Goal: Check status

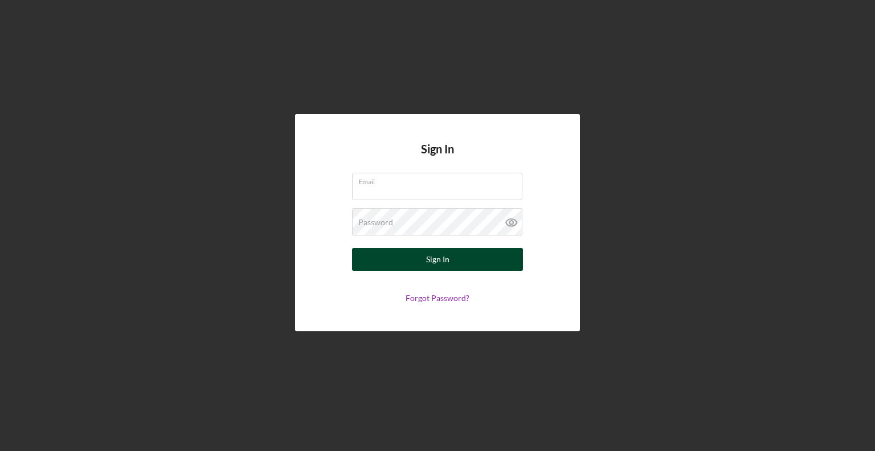
type input "[EMAIL_ADDRESS][DOMAIN_NAME]"
click at [454, 264] on button "Sign In" at bounding box center [437, 259] width 171 height 23
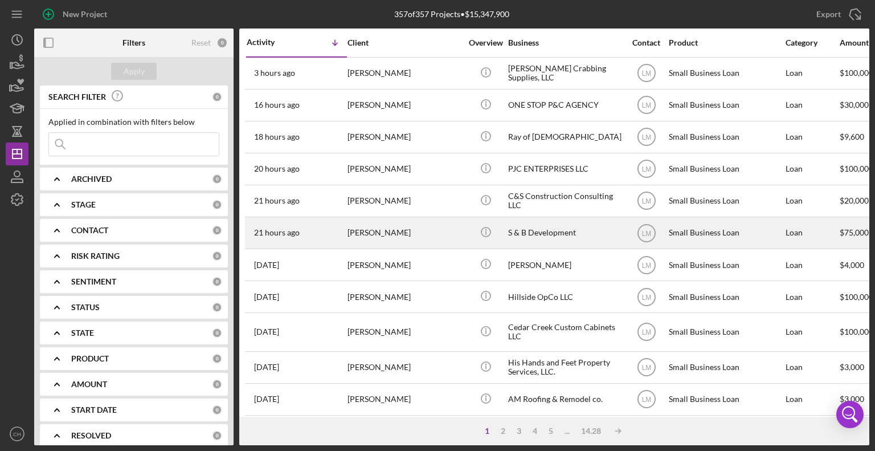
click at [378, 228] on div "[PERSON_NAME]" at bounding box center [405, 233] width 114 height 30
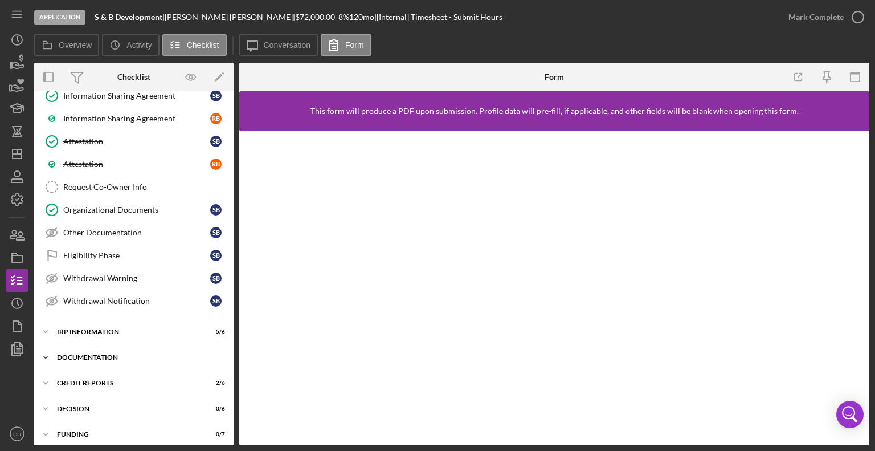
scroll to position [429, 0]
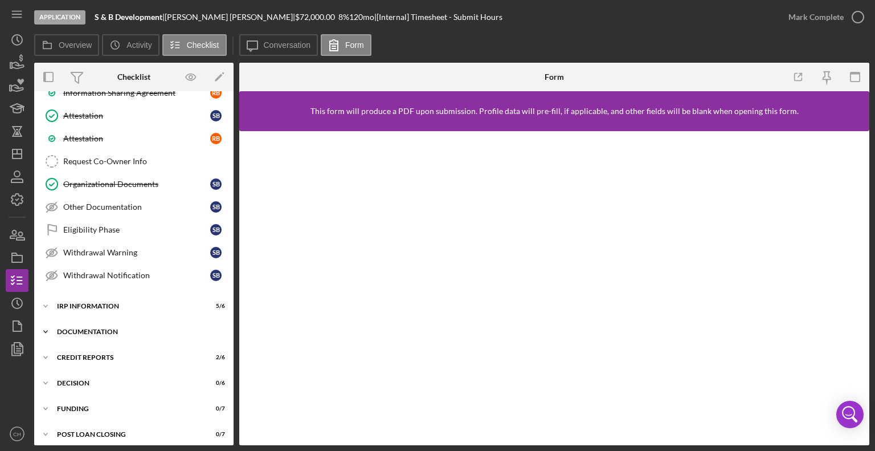
click at [104, 328] on div "Documentation" at bounding box center [138, 331] width 162 height 7
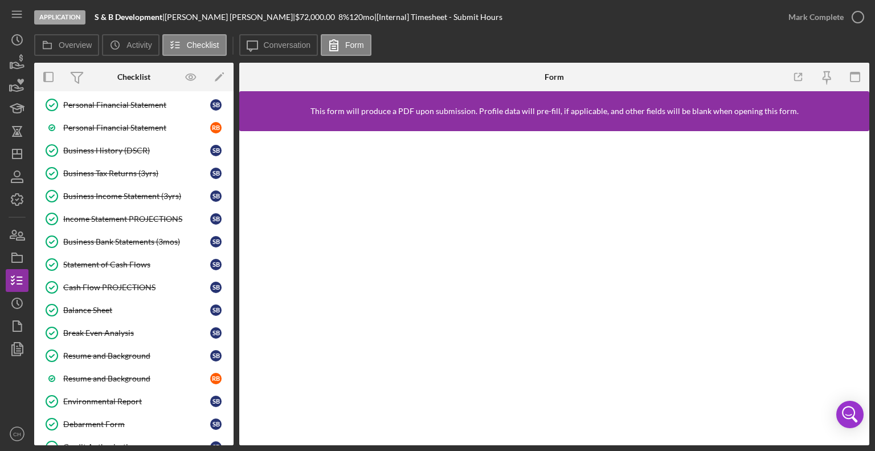
scroll to position [1179, 0]
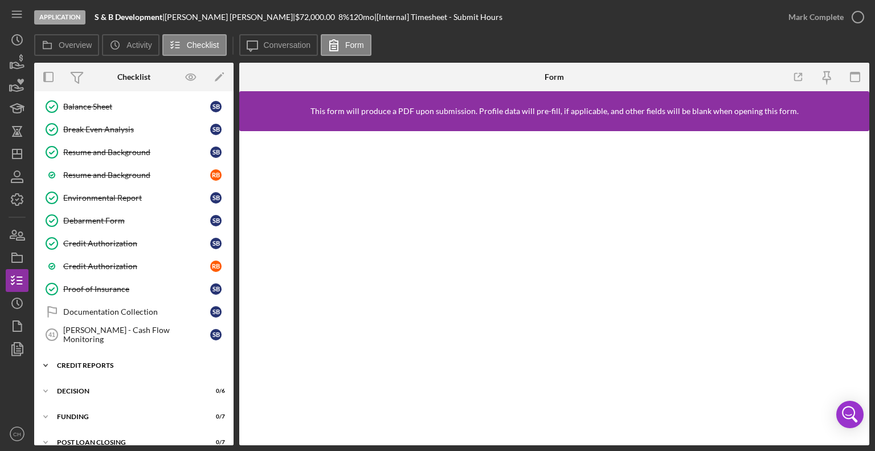
click at [97, 354] on div "Icon/Expander credit reports 2 / 6" at bounding box center [133, 365] width 199 height 23
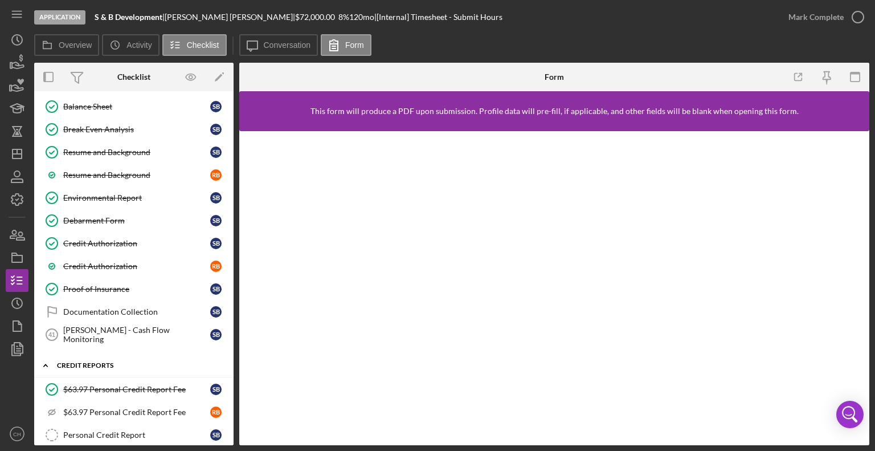
scroll to position [1321, 0]
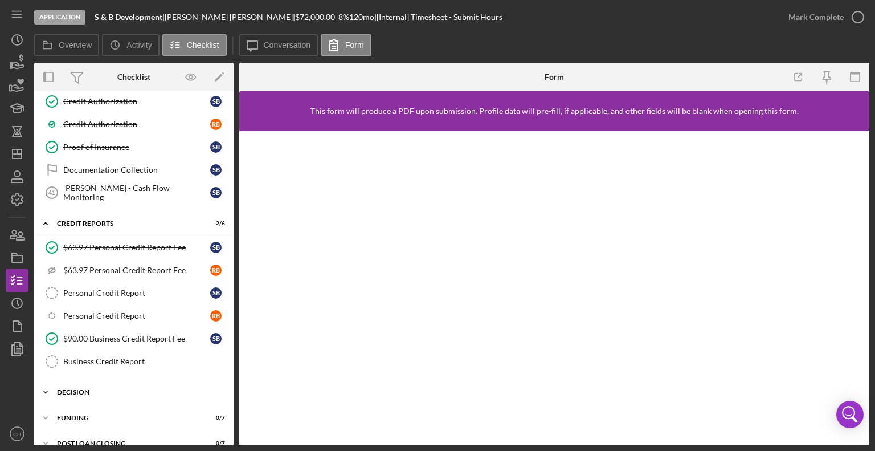
click at [100, 381] on div "Icon/Expander Decision 0 / 6" at bounding box center [133, 392] width 199 height 23
